Goal: Information Seeking & Learning: Learn about a topic

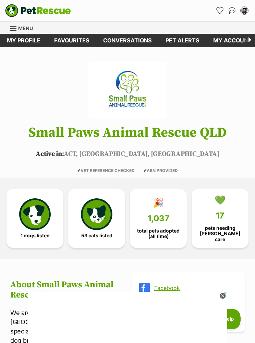
click at [137, 41] on link "Conversations" at bounding box center [127, 40] width 62 height 13
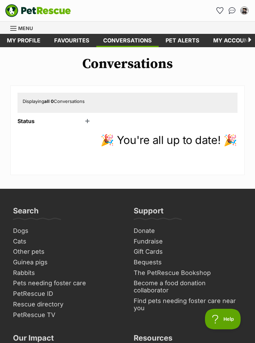
click at [90, 124] on div "Status Unread (0) Active (8) Archived (4)" at bounding box center [54, 143] width 75 height 50
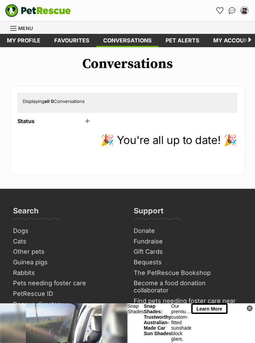
click at [91, 120] on header "Status" at bounding box center [54, 121] width 75 height 6
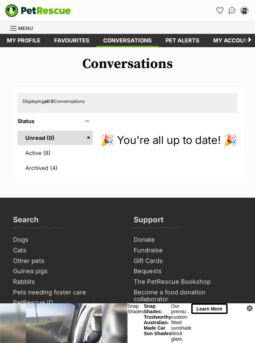
click at [50, 155] on link "Active (8)" at bounding box center [54, 153] width 75 height 14
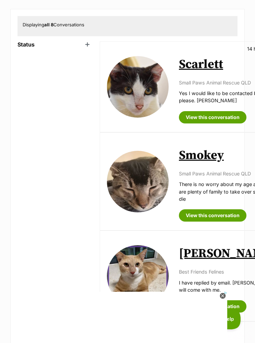
click at [209, 124] on link "View this conversation" at bounding box center [212, 117] width 67 height 12
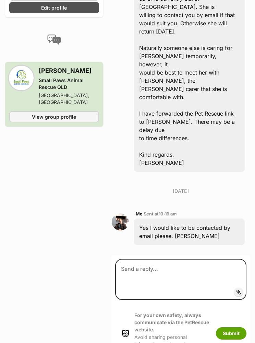
scroll to position [617, 0]
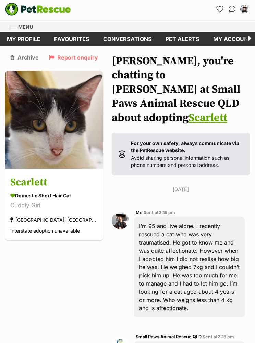
scroll to position [0, 0]
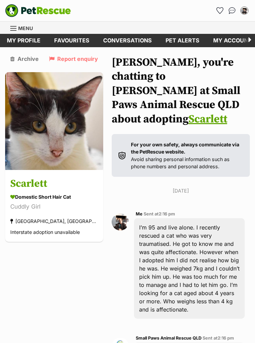
click at [64, 153] on img at bounding box center [54, 121] width 98 height 98
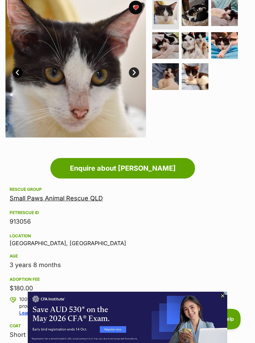
click at [133, 74] on link "Next" at bounding box center [134, 72] width 10 height 10
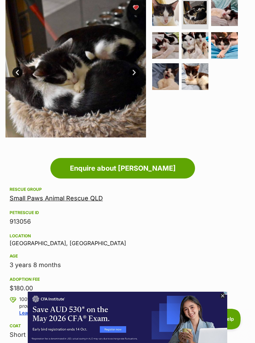
click at [133, 71] on link "Next" at bounding box center [134, 72] width 10 height 10
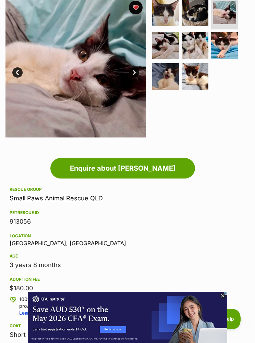
click at [133, 76] on link "Next" at bounding box center [134, 72] width 10 height 10
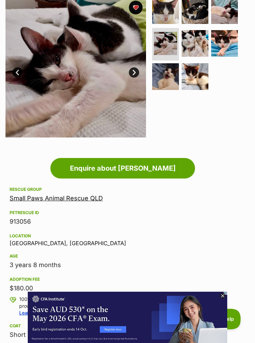
click at [136, 74] on link "Next" at bounding box center [134, 72] width 10 height 10
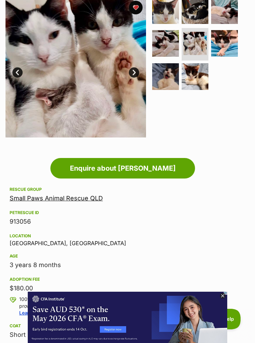
click at [136, 76] on link "Next" at bounding box center [134, 72] width 10 height 10
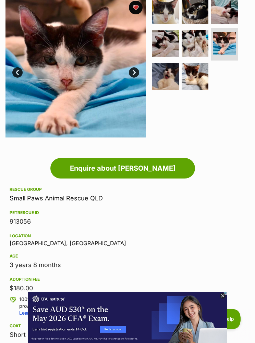
click at [137, 70] on link "Next" at bounding box center [134, 72] width 10 height 10
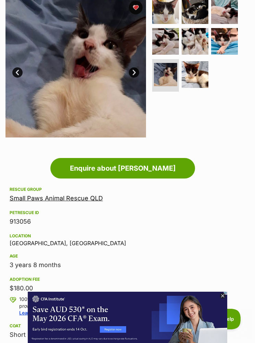
click at [137, 72] on link "Next" at bounding box center [134, 72] width 10 height 10
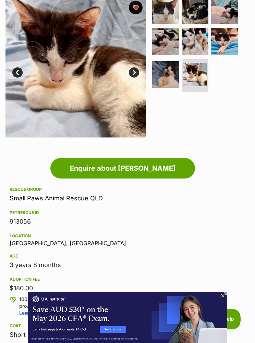
click at [135, 71] on link "Next" at bounding box center [134, 72] width 10 height 10
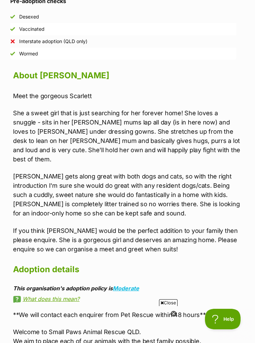
scroll to position [538, 4]
